Goal: Task Accomplishment & Management: Manage account settings

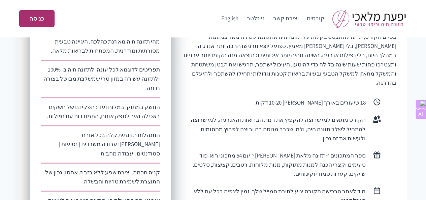
scroll to position [236, 0]
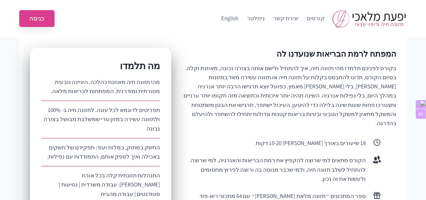
click at [30, 19] on link "כניסה" at bounding box center [36, 18] width 35 height 17
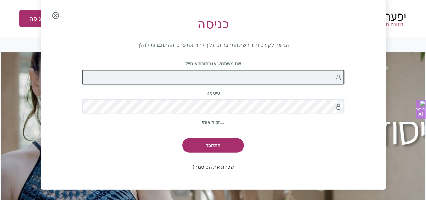
click at [212, 81] on input "שם משתמש או כתובת אימייל" at bounding box center [213, 77] width 263 height 14
type input "tomer_1968@walla.co.il"
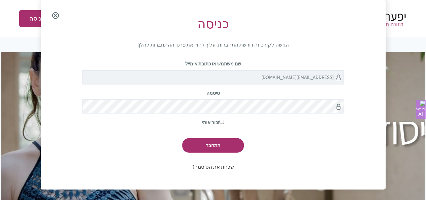
click at [222, 123] on input "זכור אותי" at bounding box center [222, 122] width 4 height 4
checkbox input "true"
click at [214, 145] on input "התחבר" at bounding box center [213, 145] width 62 height 14
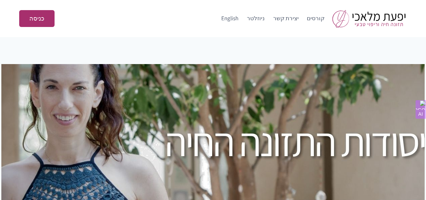
scroll to position [12, 0]
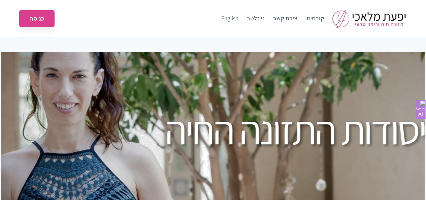
click at [40, 17] on link "כניסה" at bounding box center [36, 18] width 35 height 17
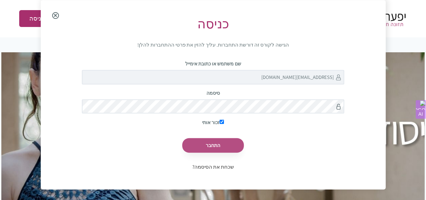
click at [226, 143] on input "התחבר" at bounding box center [213, 145] width 62 height 14
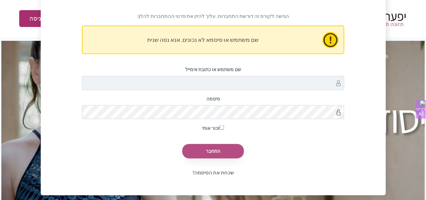
scroll to position [67, 0]
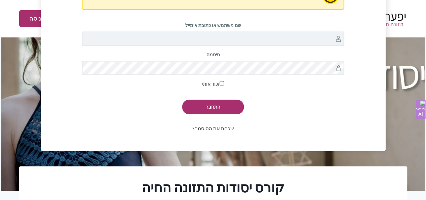
click at [227, 130] on link "שכחת את הסיסמה?" at bounding box center [213, 128] width 42 height 6
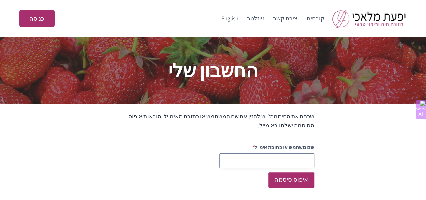
click at [294, 163] on input "שם משתמש או כתובת אימייל" at bounding box center [266, 160] width 95 height 14
type input "[EMAIL_ADDRESS][DOMAIN_NAME]"
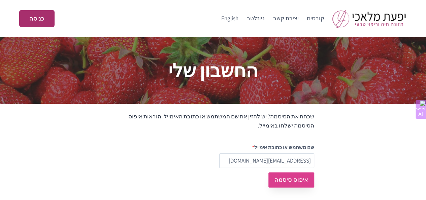
click at [291, 184] on button "איפוס סיסמה" at bounding box center [292, 179] width 46 height 15
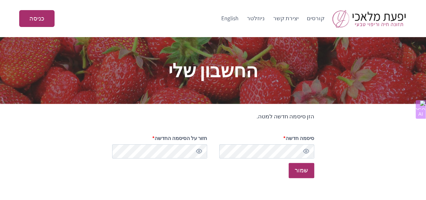
click at [200, 150] on button "להציג סיסמה" at bounding box center [198, 151] width 7 height 7
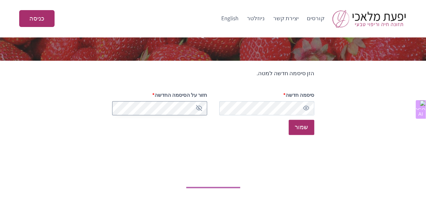
scroll to position [67, 0]
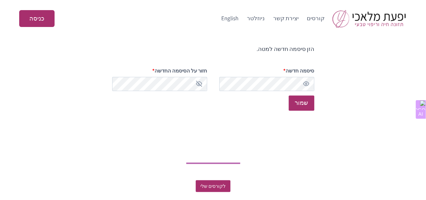
drag, startPoint x: 305, startPoint y: 130, endPoint x: 313, endPoint y: 144, distance: 16.1
click at [313, 144] on div at bounding box center [213, 140] width 426 height 34
drag, startPoint x: 313, startPoint y: 144, endPoint x: 346, endPoint y: 125, distance: 37.3
click at [346, 125] on div at bounding box center [213, 140] width 426 height 34
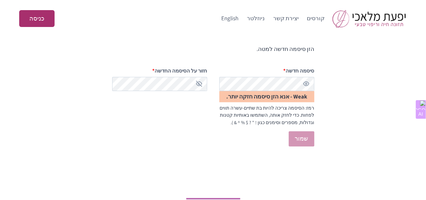
click at [308, 83] on button "להציג סיסמה" at bounding box center [306, 83] width 7 height 7
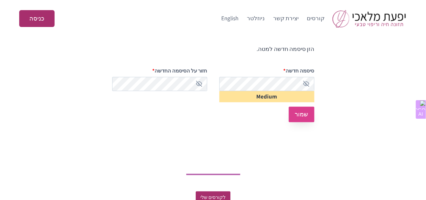
click at [309, 118] on button "שמור" at bounding box center [302, 114] width 26 height 15
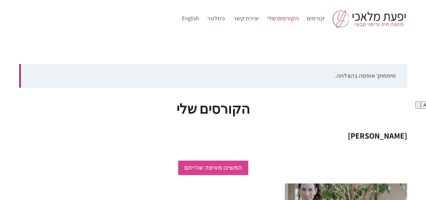
click at [193, 170] on link "המשיכו מאיפה שהייתם" at bounding box center [213, 167] width 70 height 14
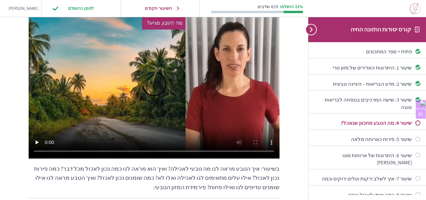
scroll to position [67, 0]
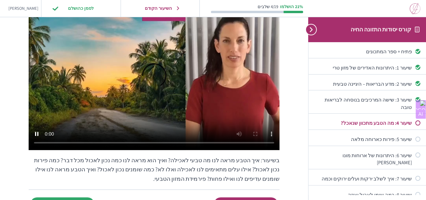
click at [153, 118] on video at bounding box center [154, 79] width 251 height 141
